Goal: Information Seeking & Learning: Understand process/instructions

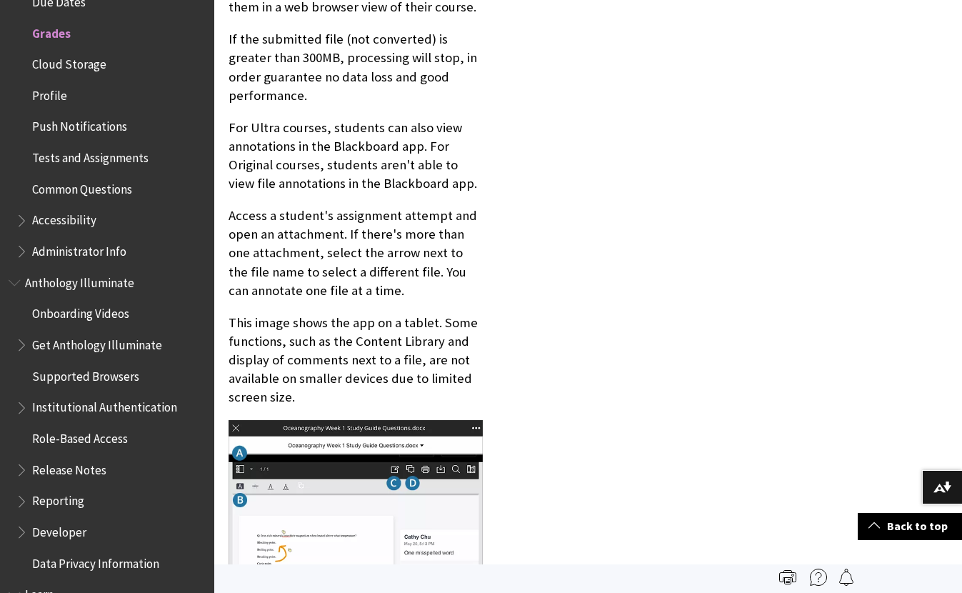
scroll to position [8455, 0]
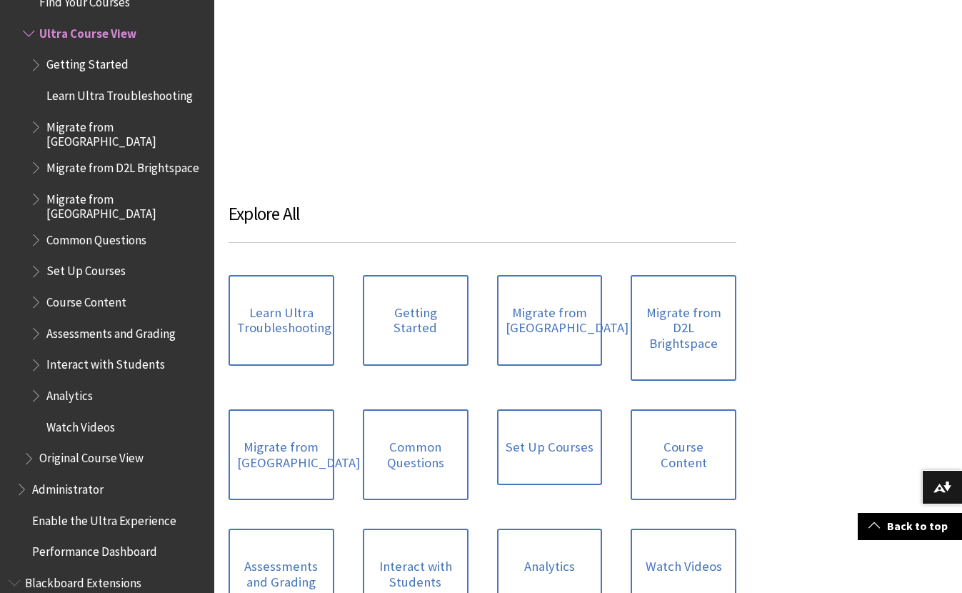
scroll to position [1556, 0]
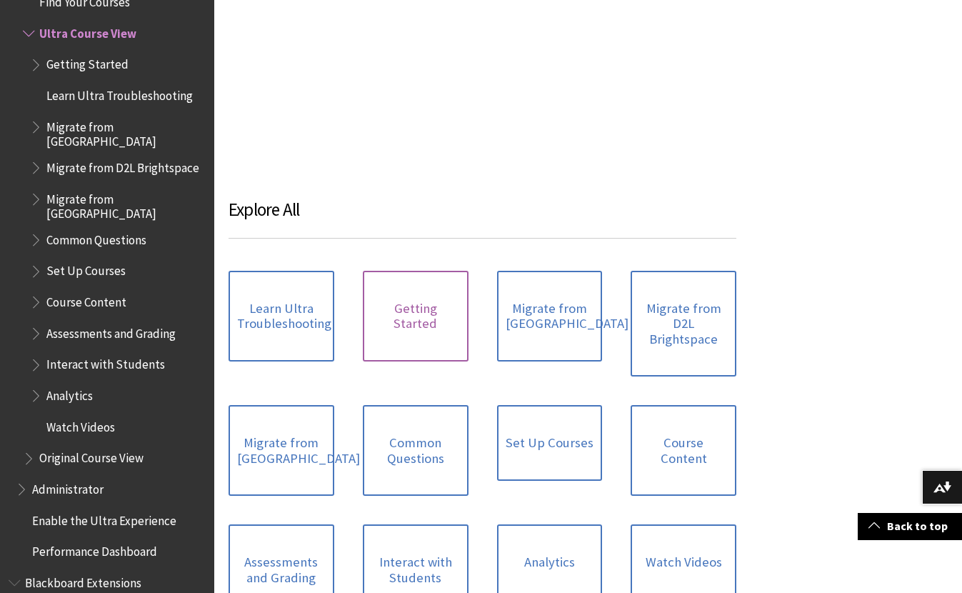
click at [416, 303] on link "Getting Started" at bounding box center [416, 316] width 106 height 91
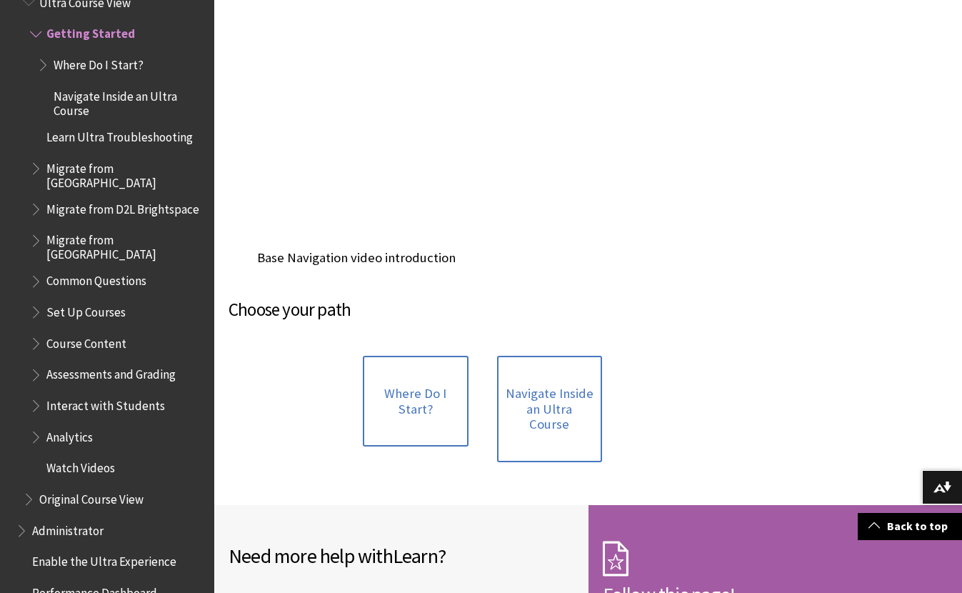
scroll to position [1151, 0]
click at [424, 393] on link "Where Do I Start?" at bounding box center [416, 400] width 106 height 91
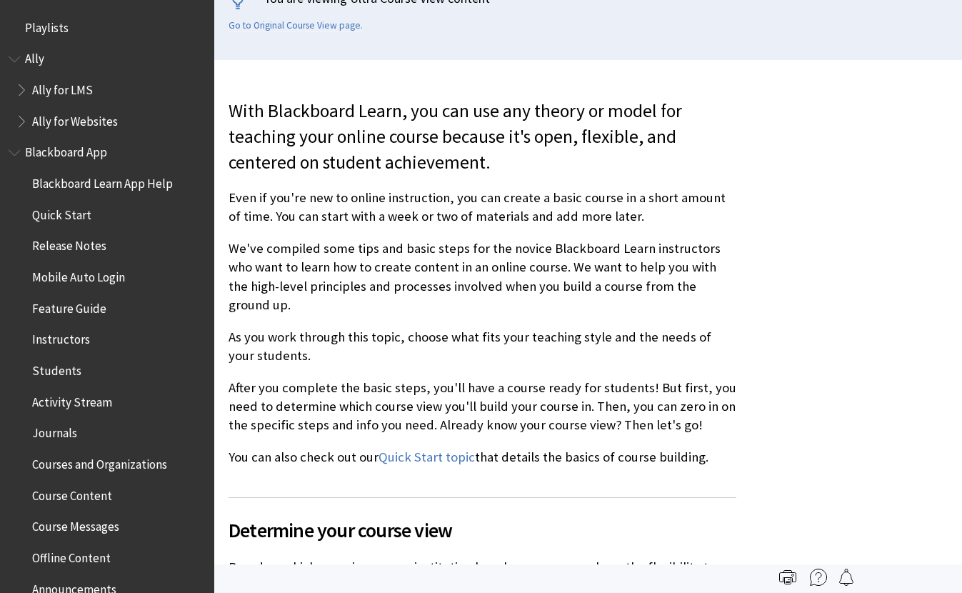
scroll to position [1790, 0]
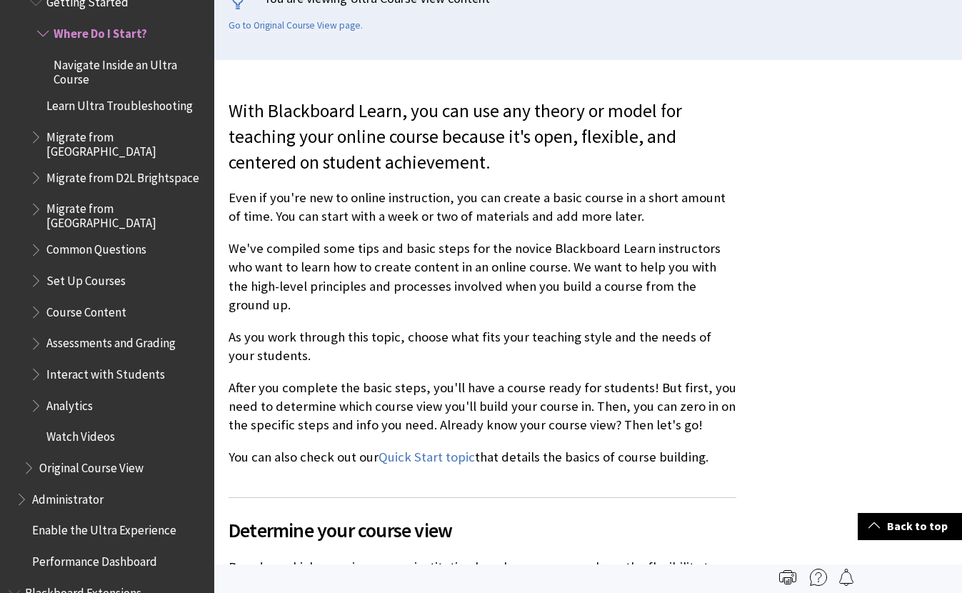
click at [483, 270] on p "We've compiled some tips and basic steps for the novice Blackboard Learn instru…" at bounding box center [482, 276] width 508 height 75
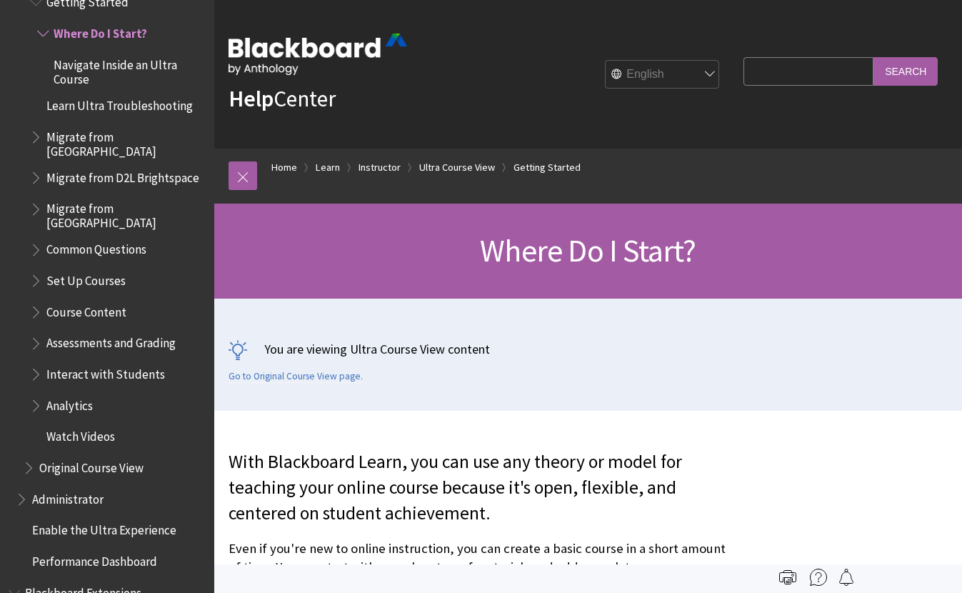
scroll to position [511, 0]
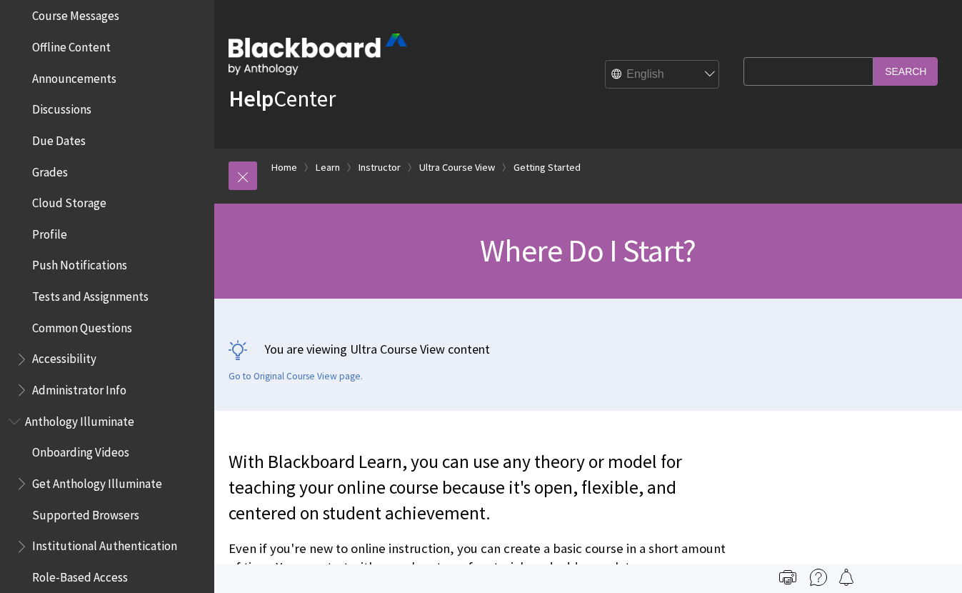
click at [44, 292] on span "Tests and Assignments" at bounding box center [90, 293] width 116 height 19
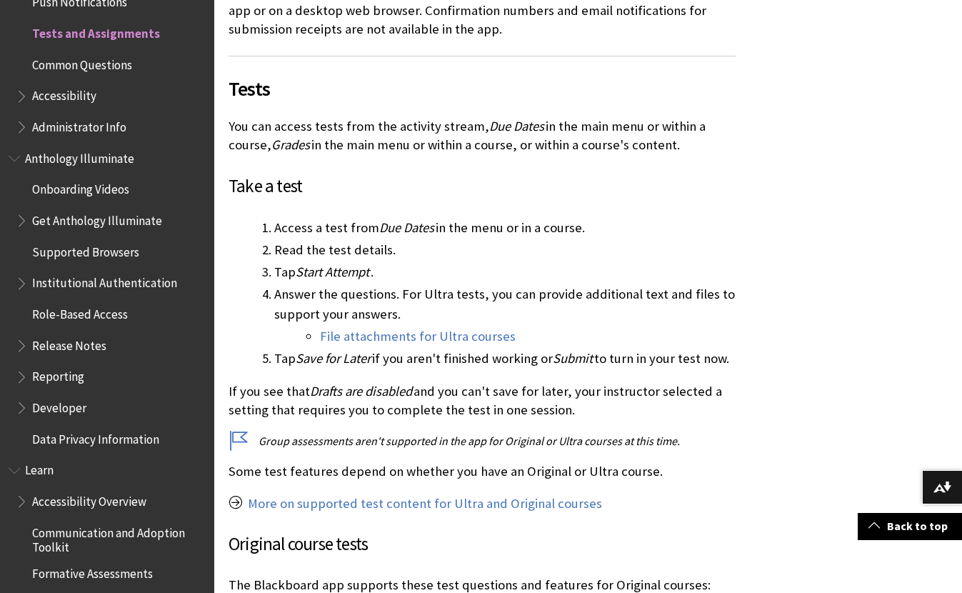
scroll to position [386, 0]
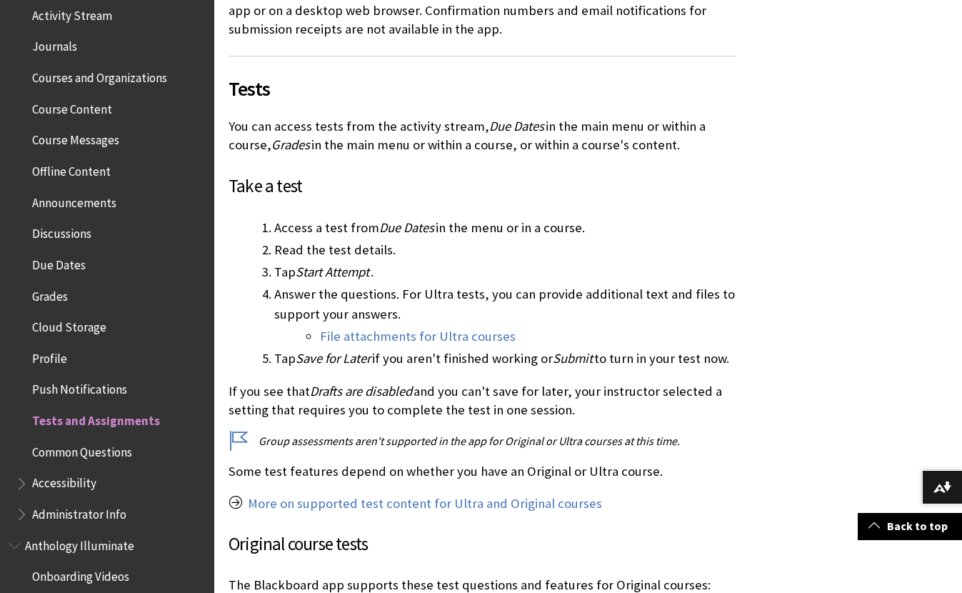
click at [547, 117] on p "You can access tests from the activity stream, Due Dates in the main menu or wi…" at bounding box center [482, 135] width 508 height 37
